Goal: Check status

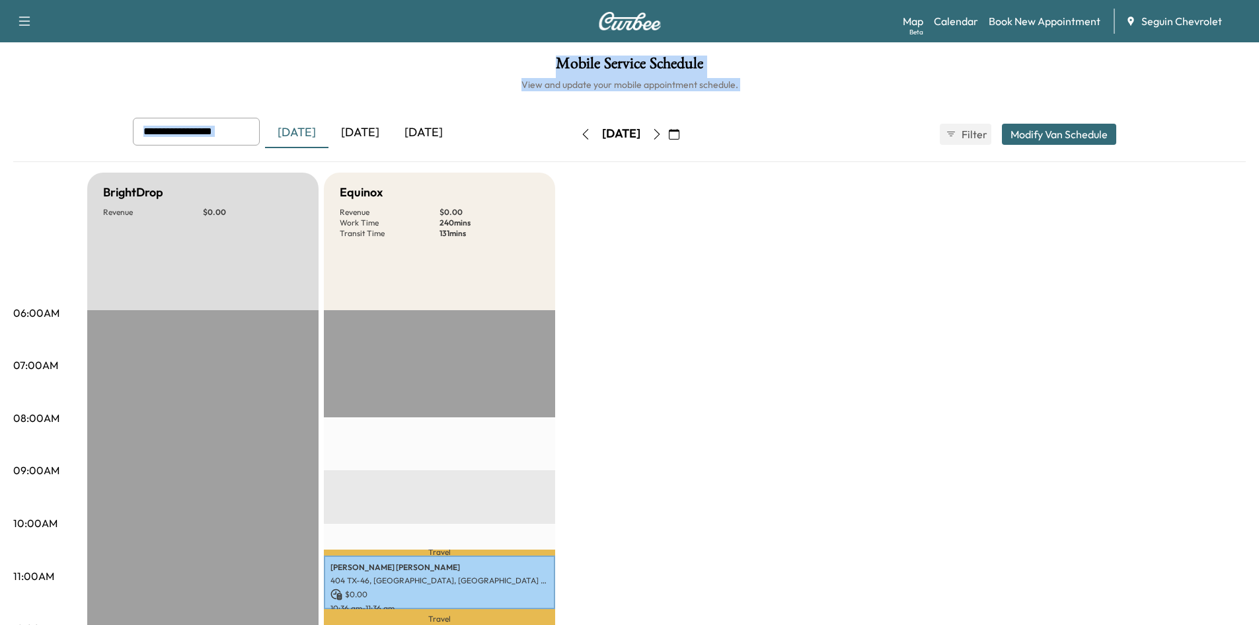
click at [358, 132] on div "Mobile Service Schedule View and update your mobile appointment schedule. [DATE…" at bounding box center [629, 609] width 1259 height 1135
click at [358, 132] on div "[DATE]" at bounding box center [359, 133] width 63 height 30
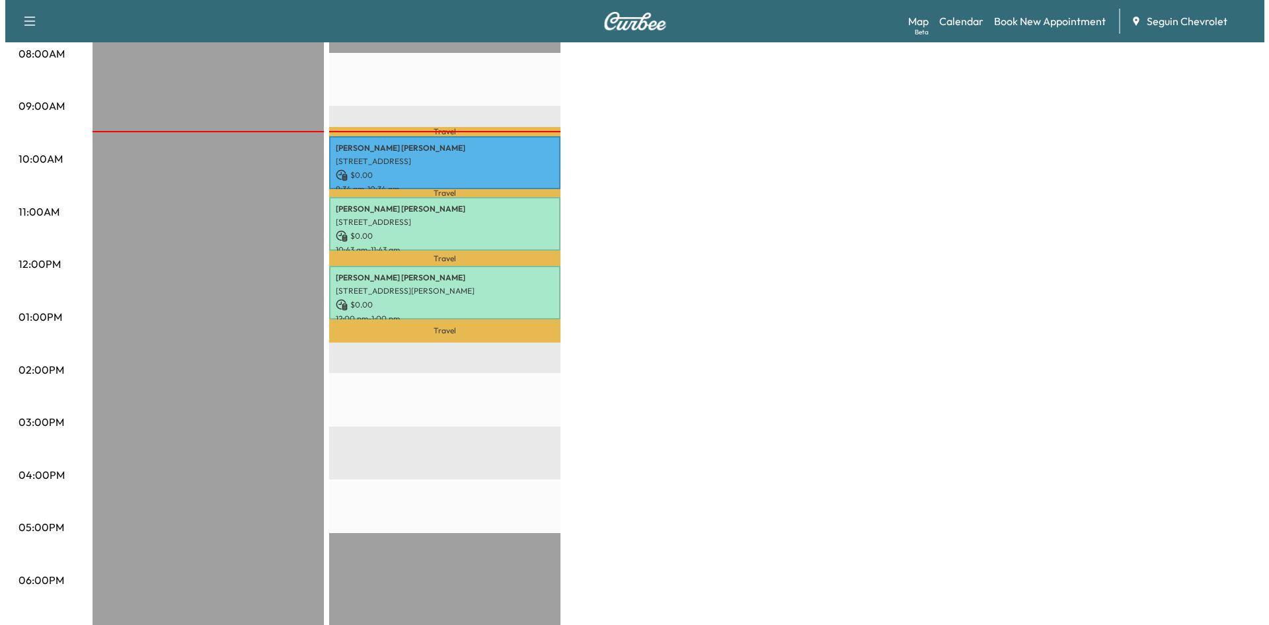
scroll to position [365, 0]
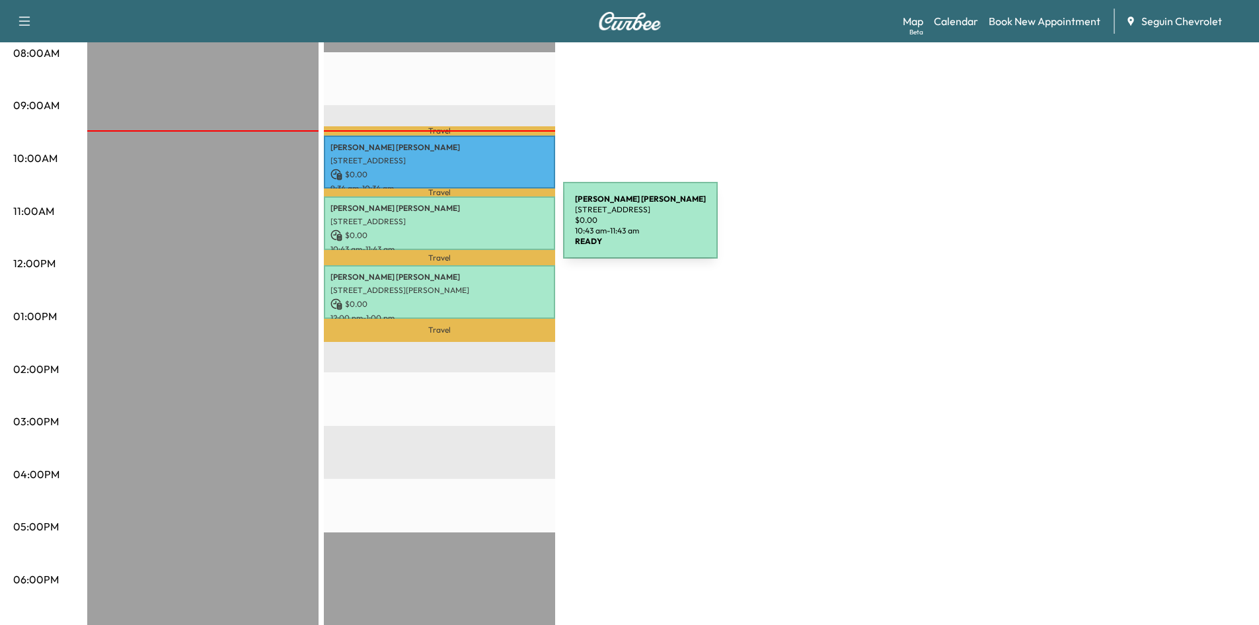
click at [464, 229] on p "$ 0.00" at bounding box center [439, 235] width 218 height 12
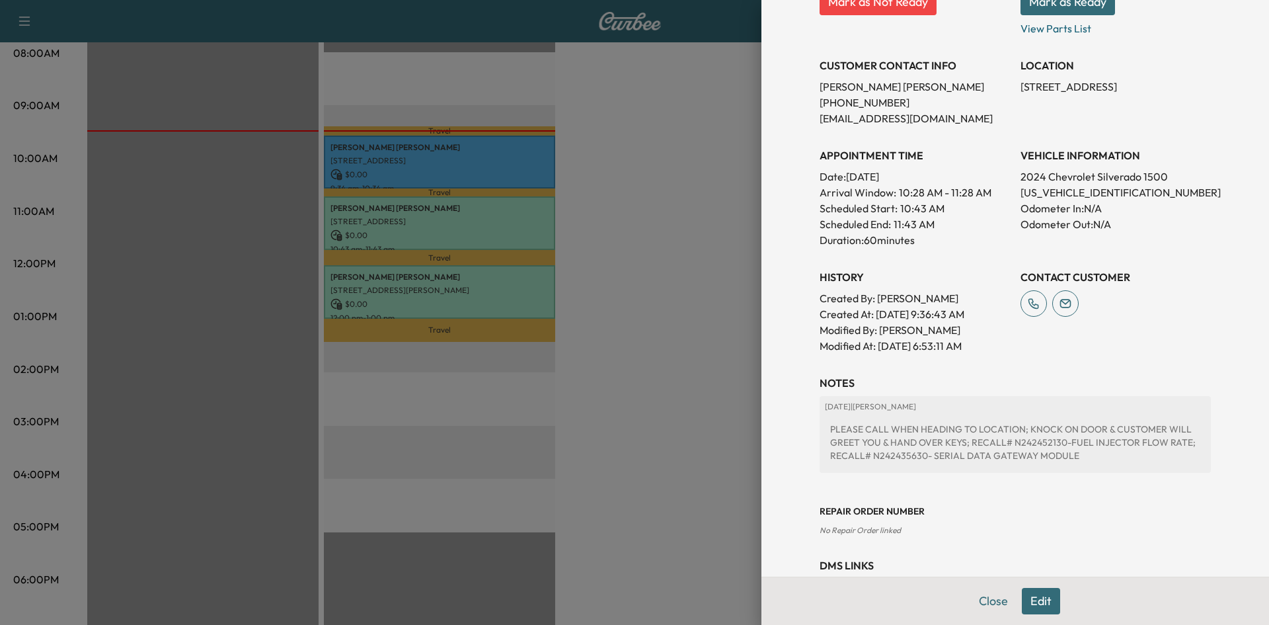
scroll to position [231, 0]
click at [664, 360] on div at bounding box center [634, 312] width 1269 height 625
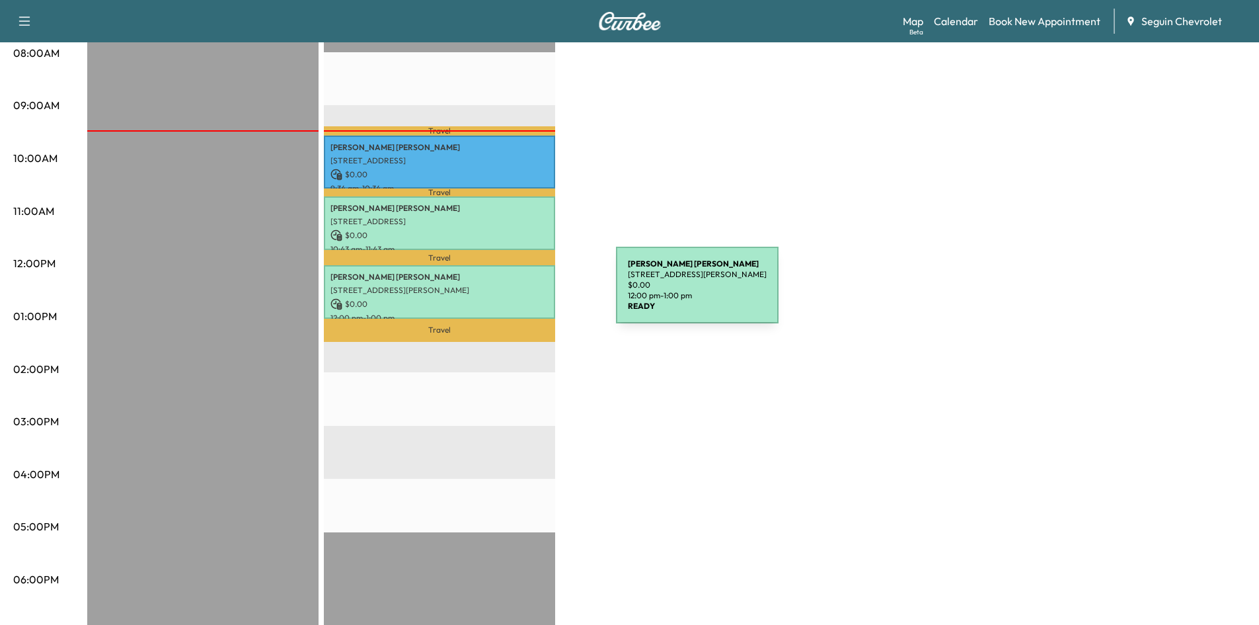
click at [517, 293] on div "[PERSON_NAME] [PERSON_NAME] [STREET_ADDRESS][PERSON_NAME] $ 0.00 12:00 pm - 1:0…" at bounding box center [439, 292] width 231 height 54
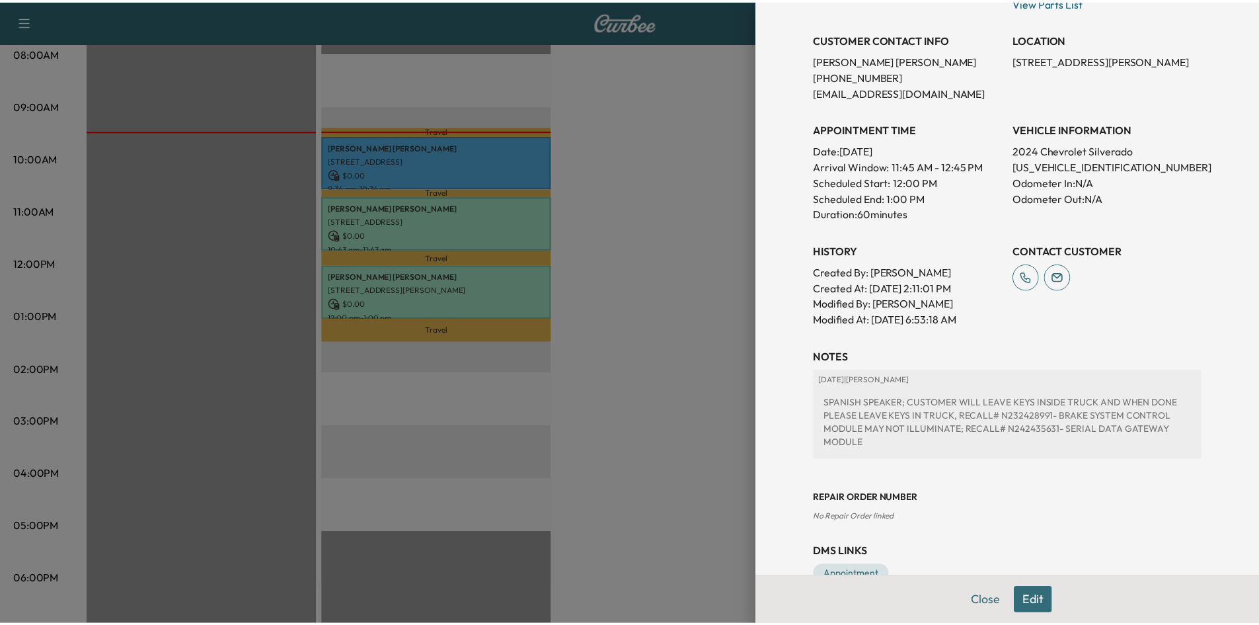
scroll to position [290, 0]
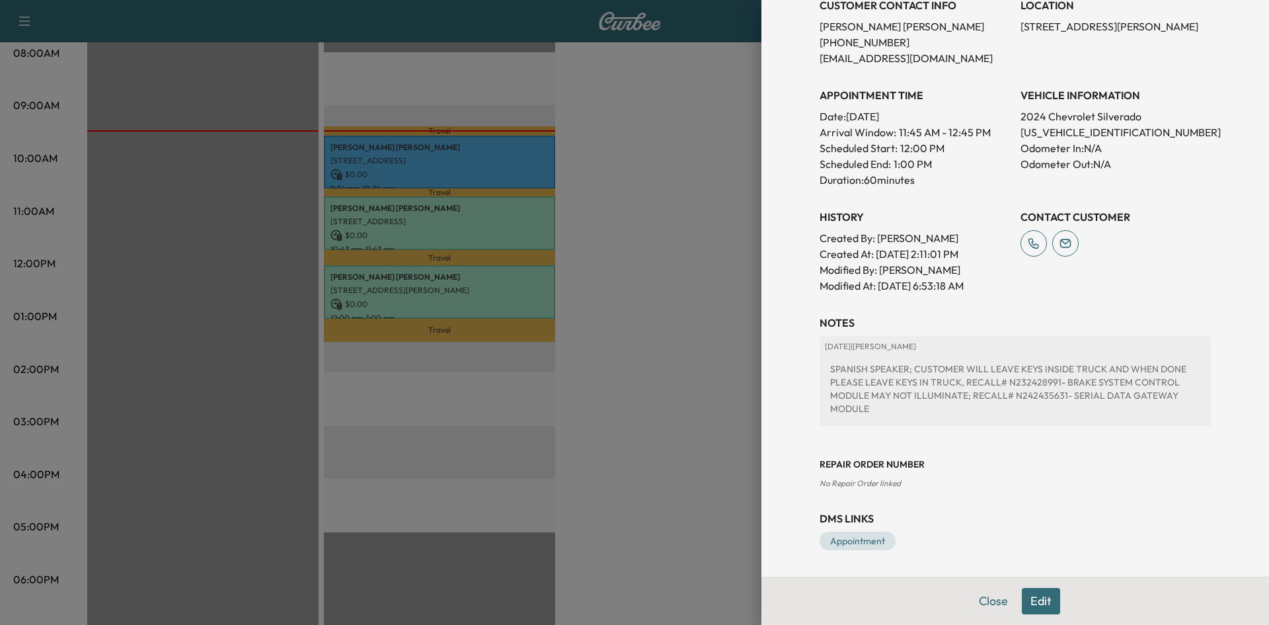
click at [654, 276] on div at bounding box center [634, 312] width 1269 height 625
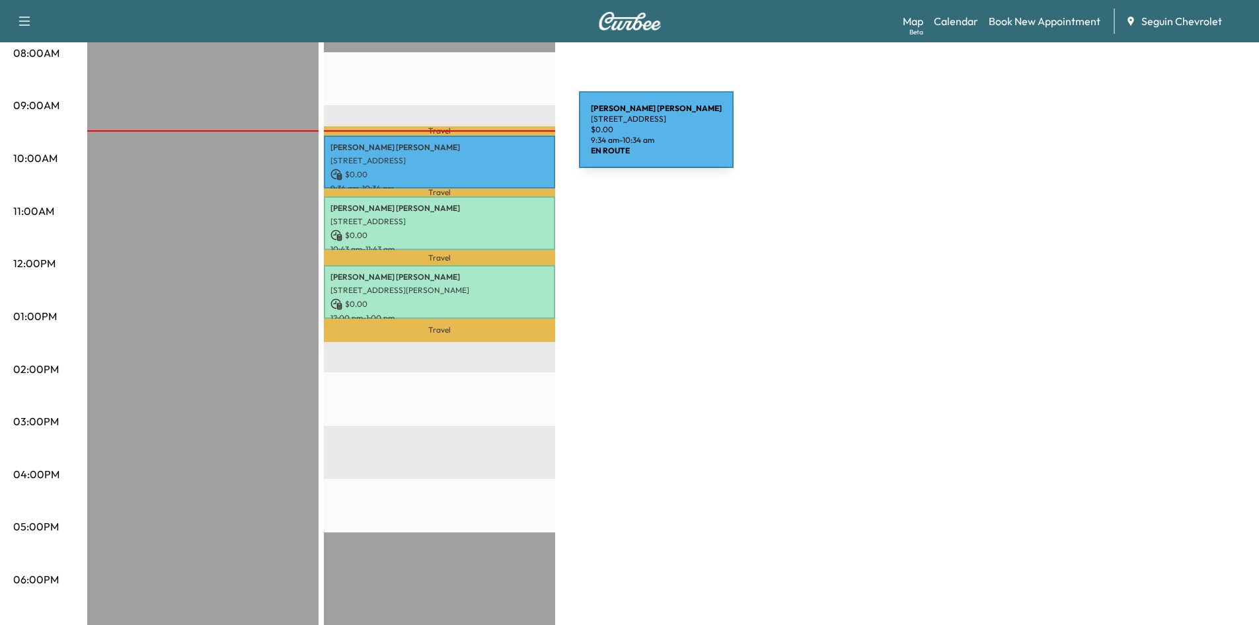
click at [480, 137] on div "[PERSON_NAME] [STREET_ADDRESS] $ 0.00 9:34 am - 10:34 am" at bounding box center [439, 162] width 231 height 54
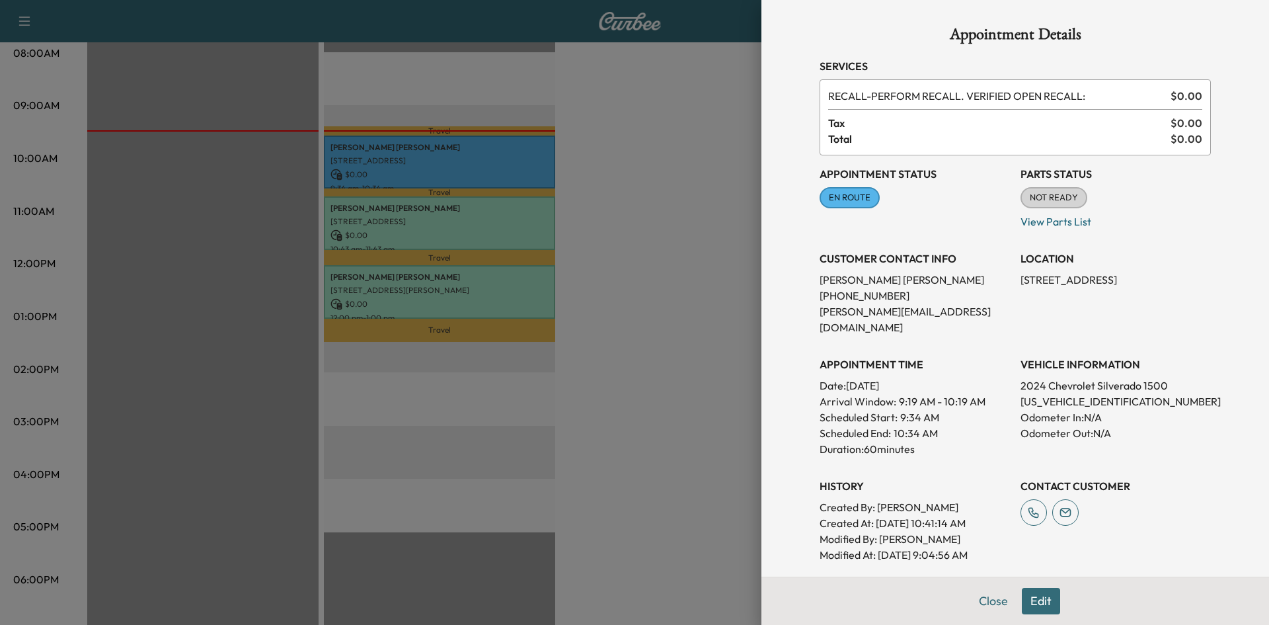
click at [668, 358] on div at bounding box center [634, 312] width 1269 height 625
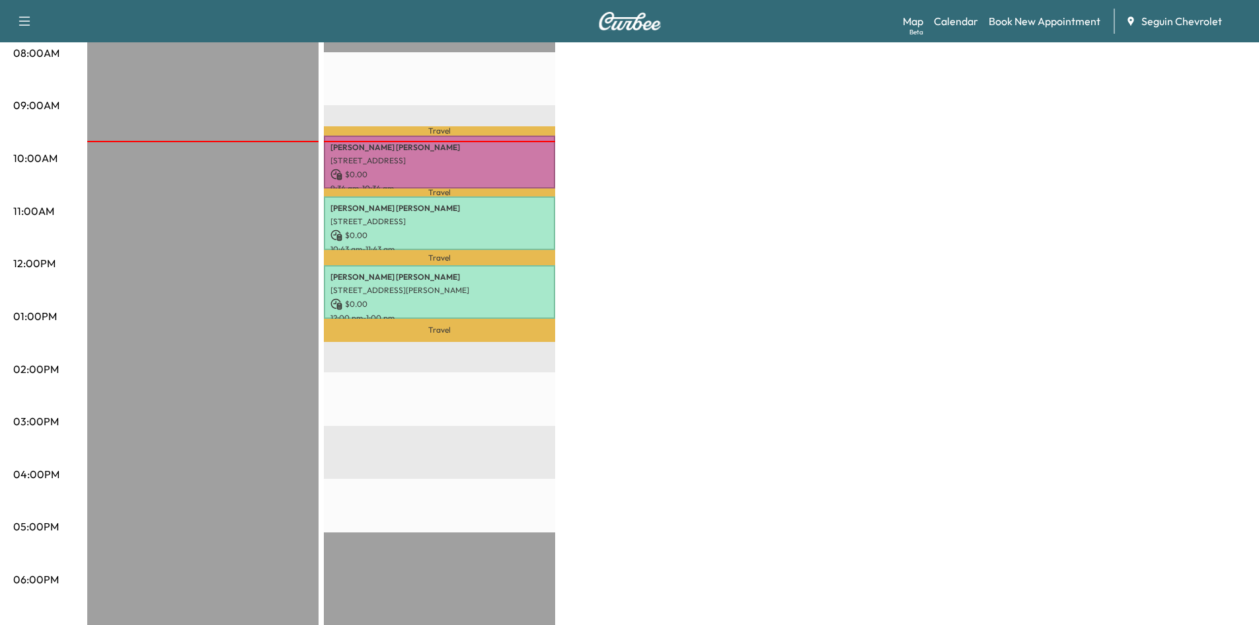
scroll to position [362, 0]
